Goal: Information Seeking & Learning: Learn about a topic

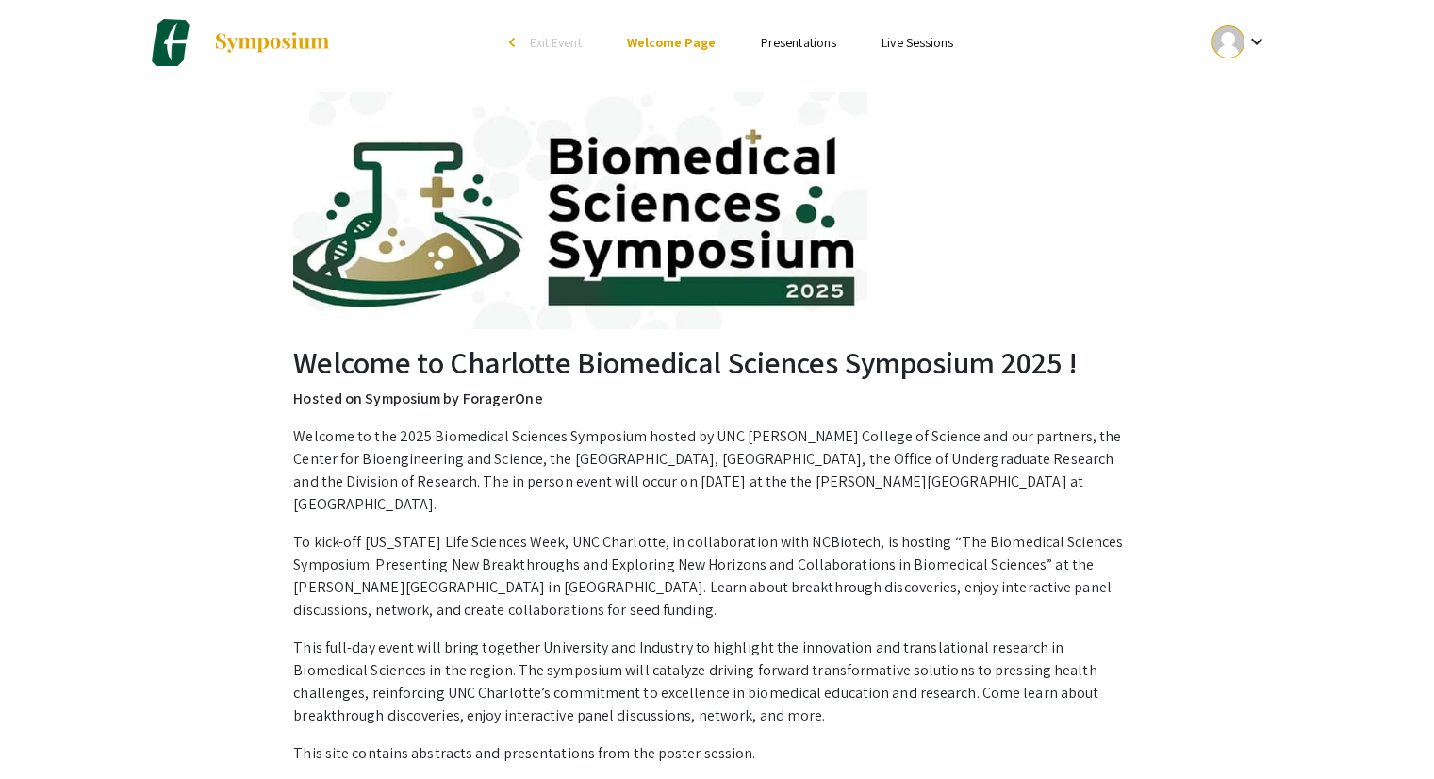
click at [809, 39] on link "Presentations" at bounding box center [798, 42] width 75 height 17
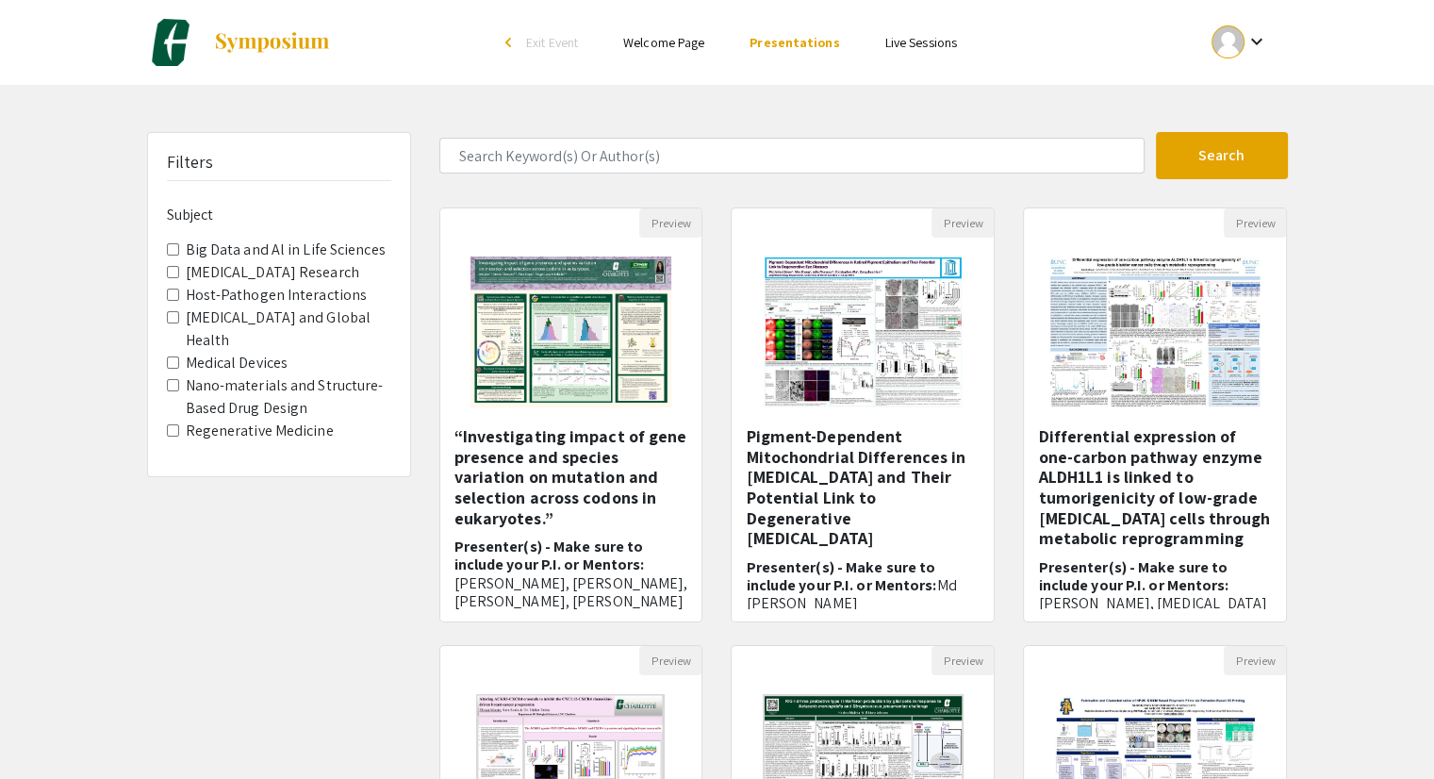
click at [1279, 41] on button "keyboard_arrow_down" at bounding box center [1239, 42] width 95 height 42
click at [582, 91] on div at bounding box center [717, 389] width 1434 height 779
click at [600, 350] on img at bounding box center [571, 332] width 239 height 189
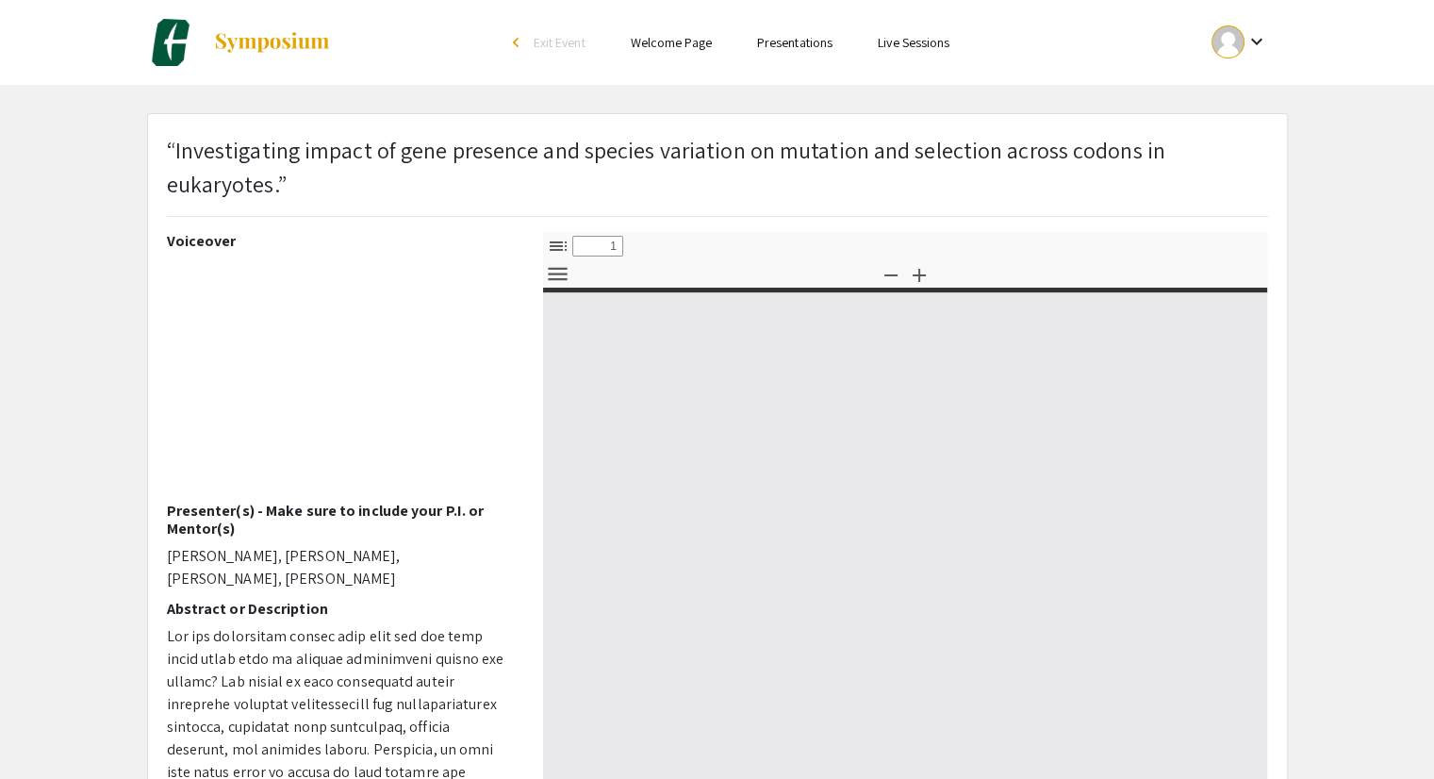
select select "custom"
type input "0"
select select "custom"
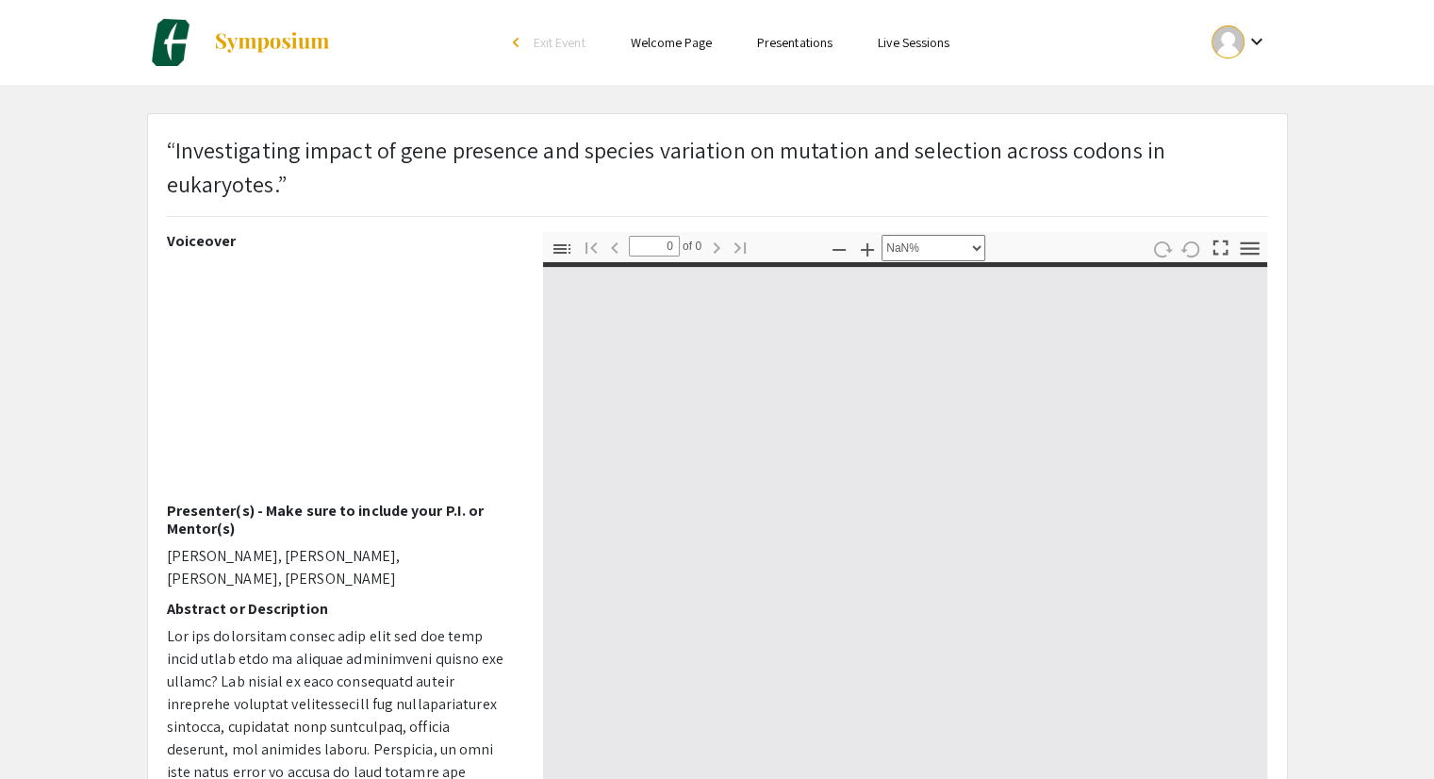
type input "1"
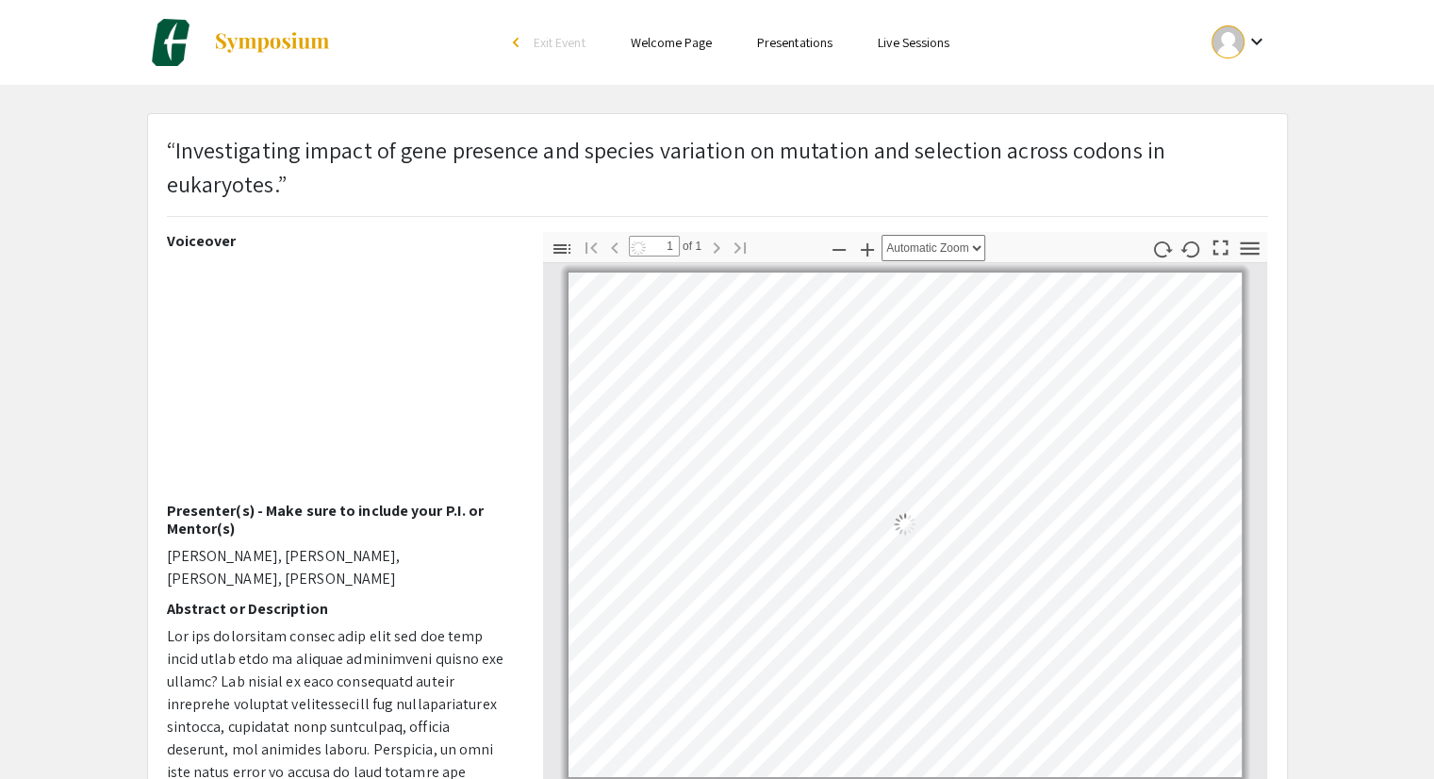
select select "auto"
click at [684, 40] on link "Welcome Page" at bounding box center [671, 42] width 81 height 17
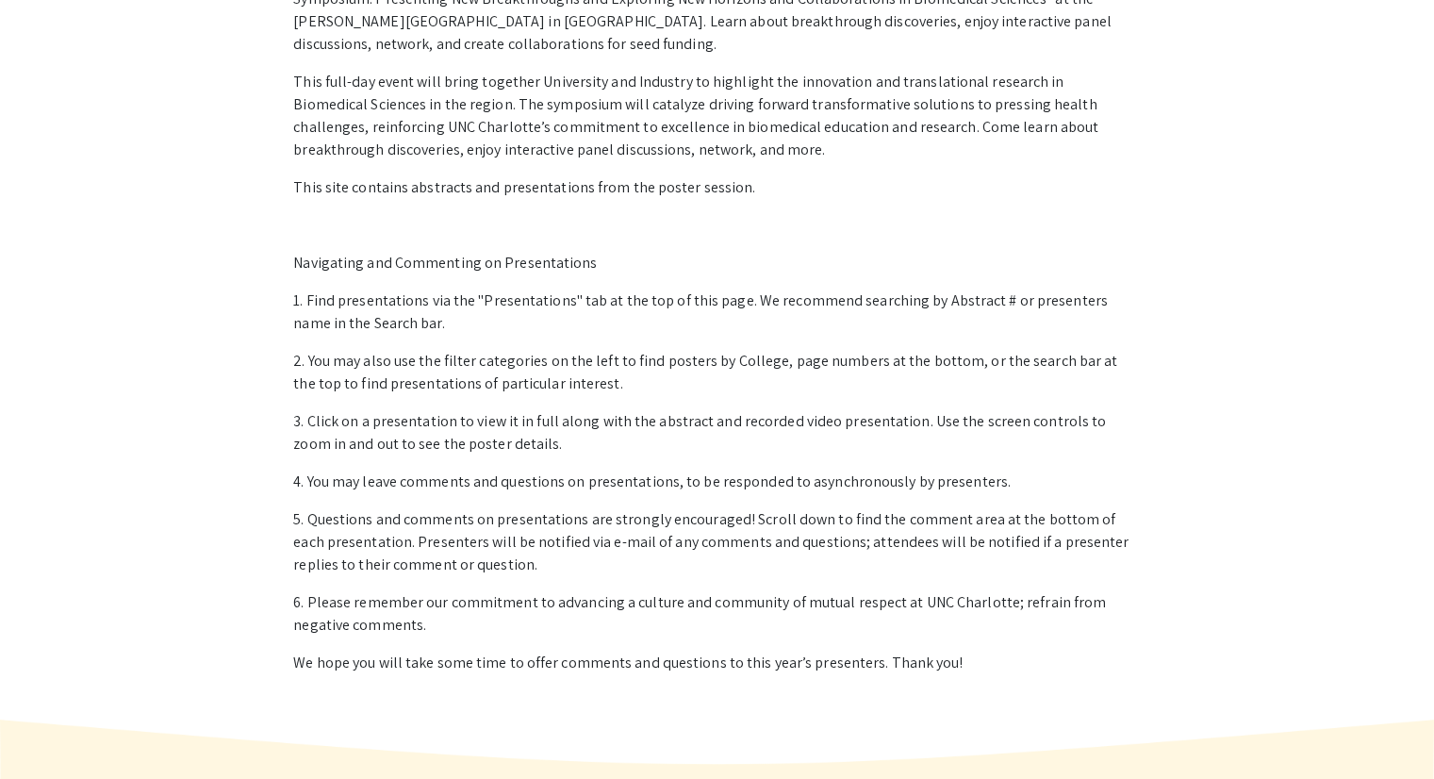
scroll to position [795, 0]
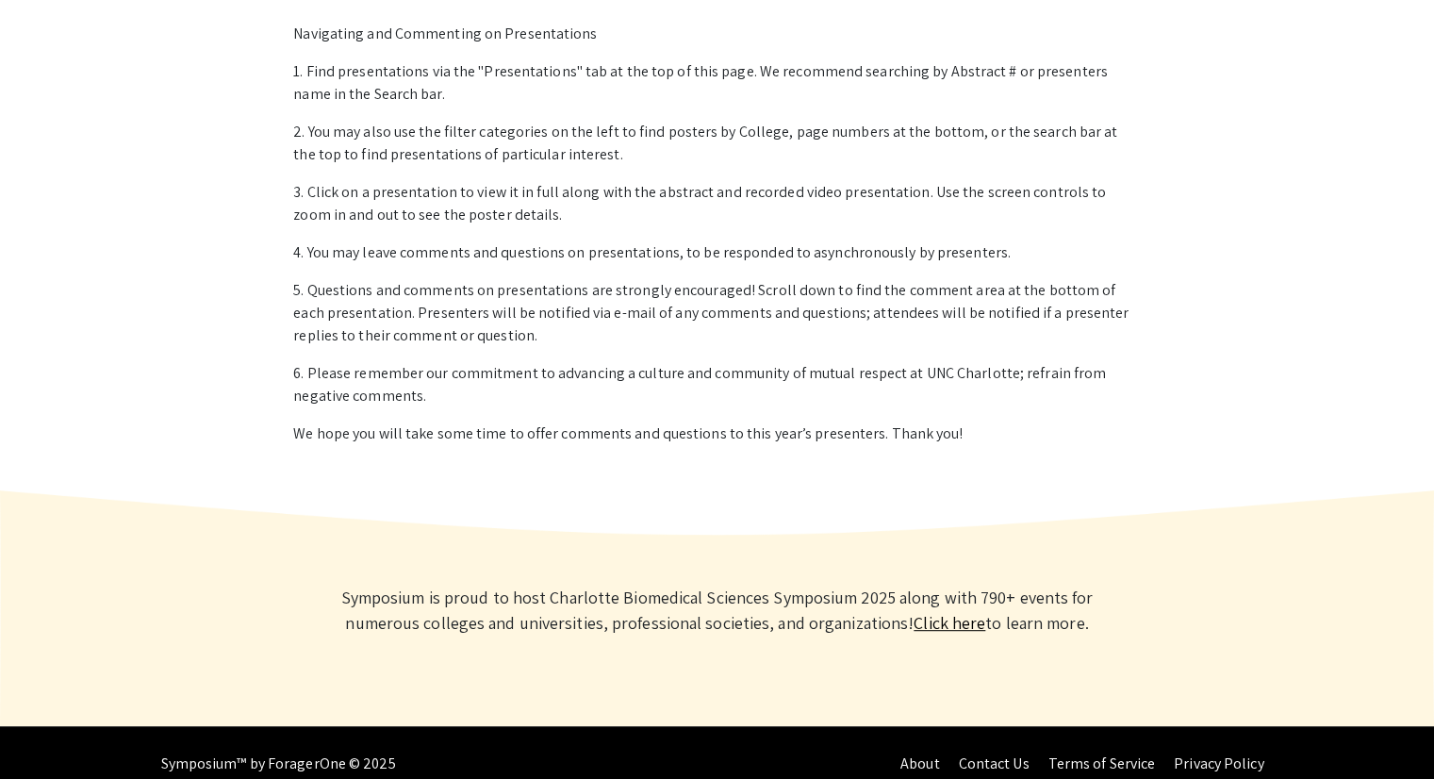
click at [924, 612] on link "Click here" at bounding box center [949, 623] width 72 height 22
